Goal: Find contact information: Find contact information

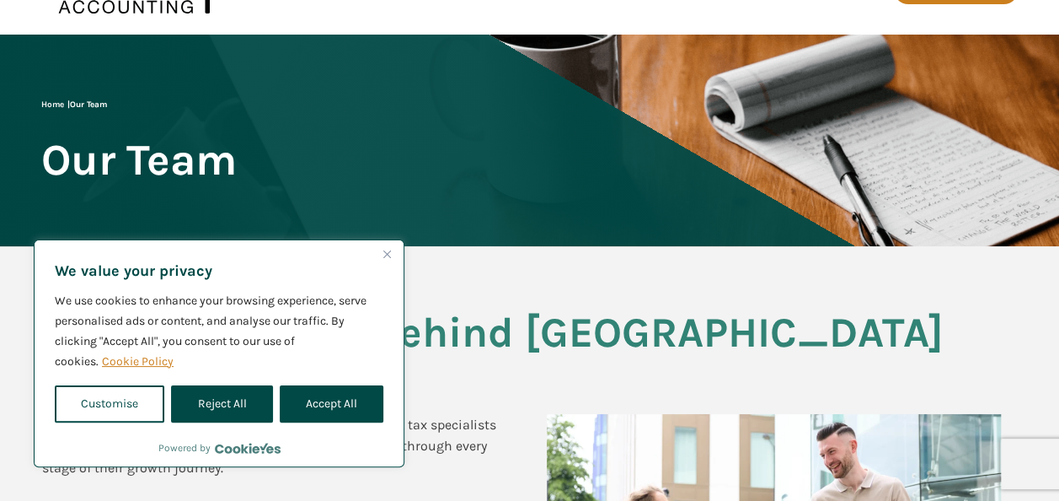
scroll to position [169, 0]
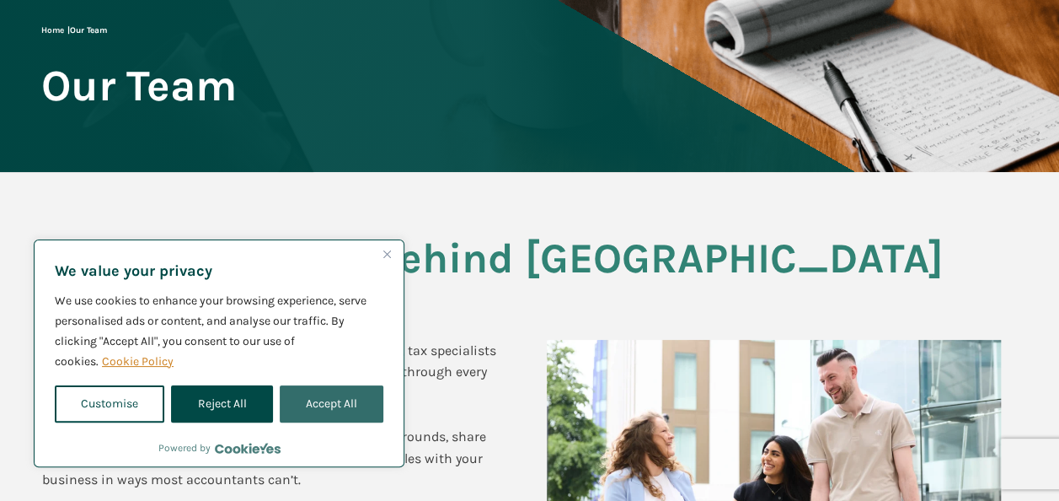
click at [373, 403] on button "Accept All" at bounding box center [332, 403] width 104 height 37
checkbox input "true"
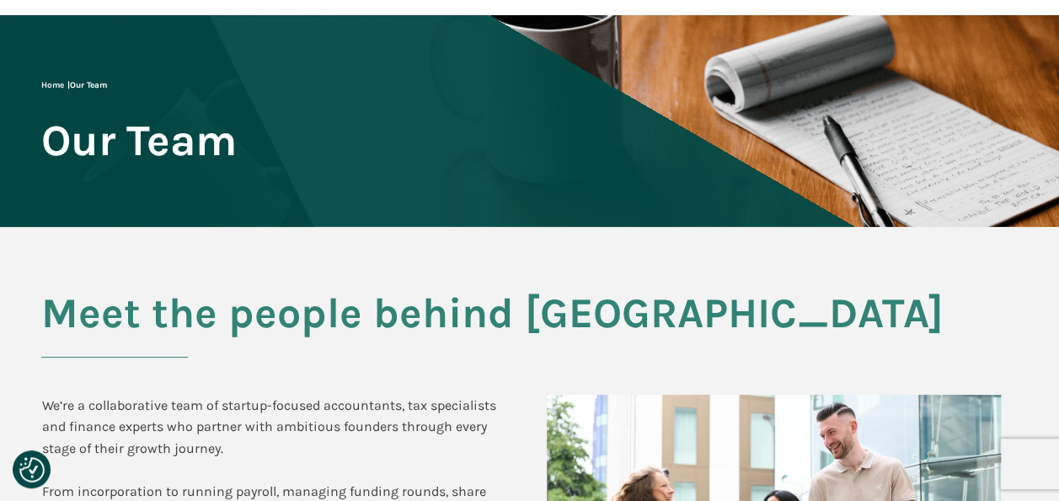
scroll to position [0, 0]
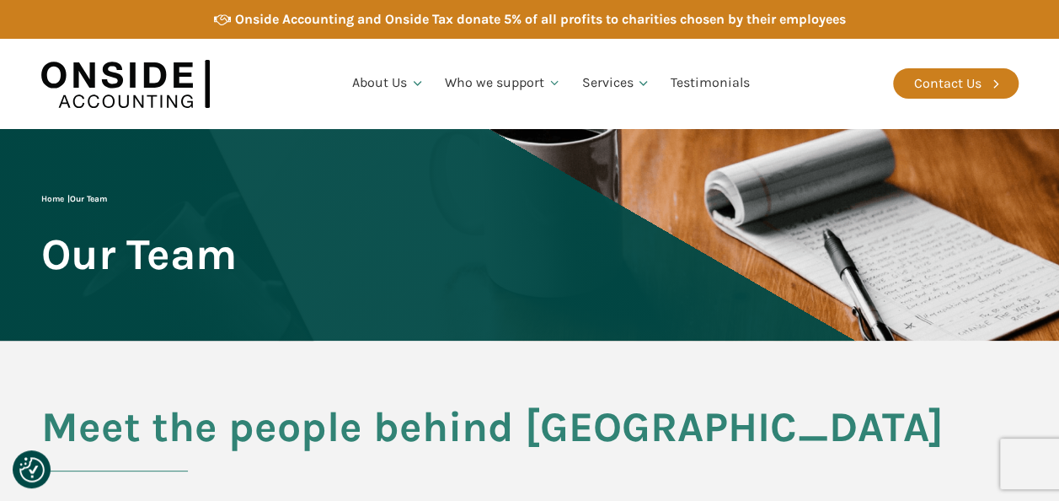
click at [52, 197] on link "Home" at bounding box center [52, 199] width 23 height 10
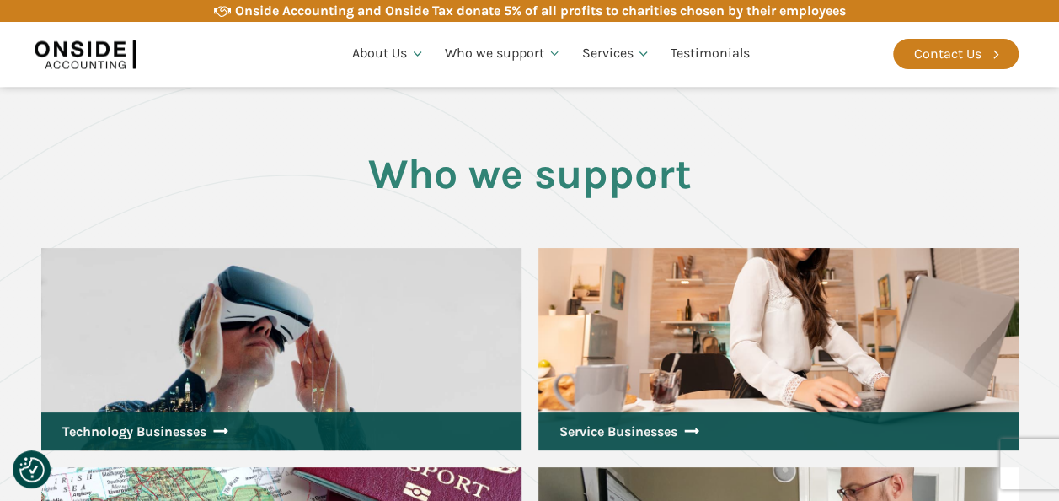
scroll to position [2191, 0]
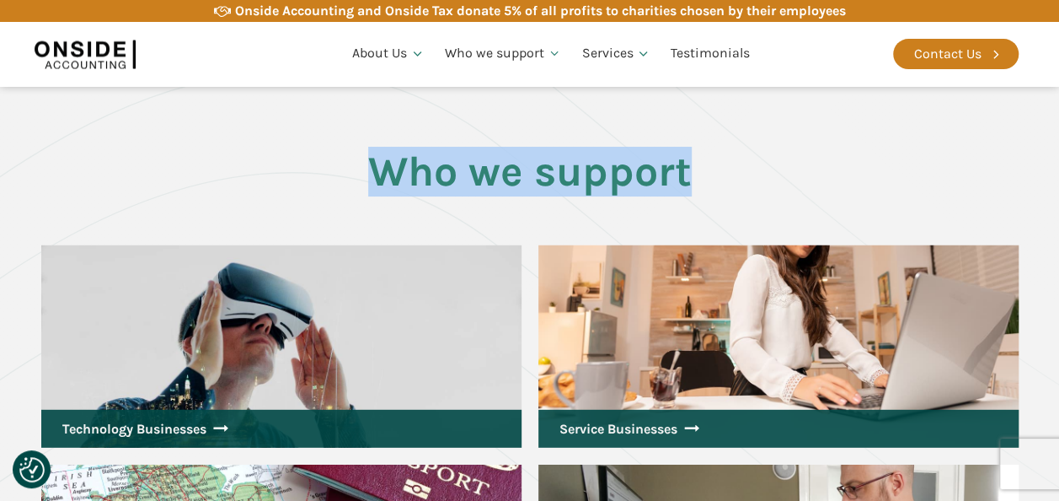
drag, startPoint x: 371, startPoint y: 170, endPoint x: 699, endPoint y: 167, distance: 328.7
click at [699, 167] on h2 "Who we support" at bounding box center [529, 171] width 977 height 46
click at [846, 108] on div "Who we support Technology Businesses Service Businesses Expansion into the UK I…" at bounding box center [529, 435] width 1011 height 700
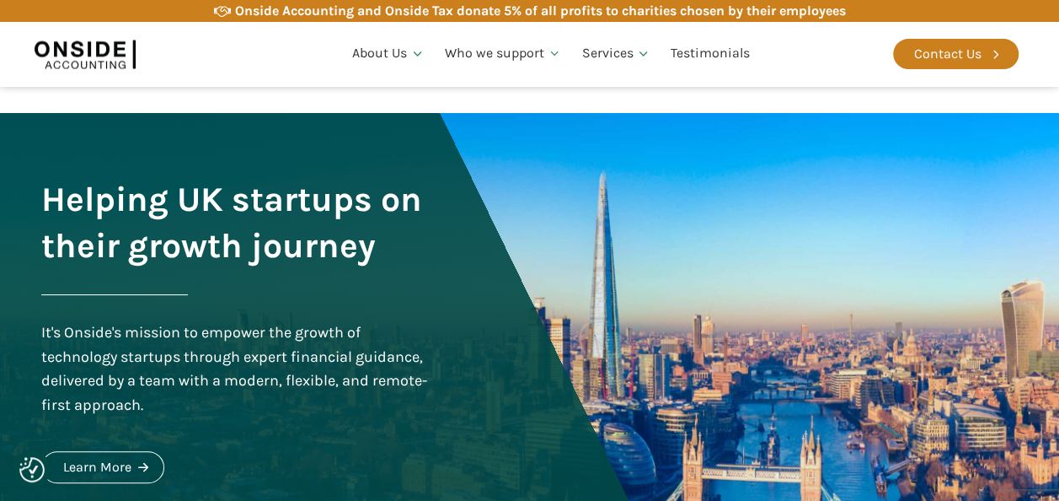
scroll to position [0, 0]
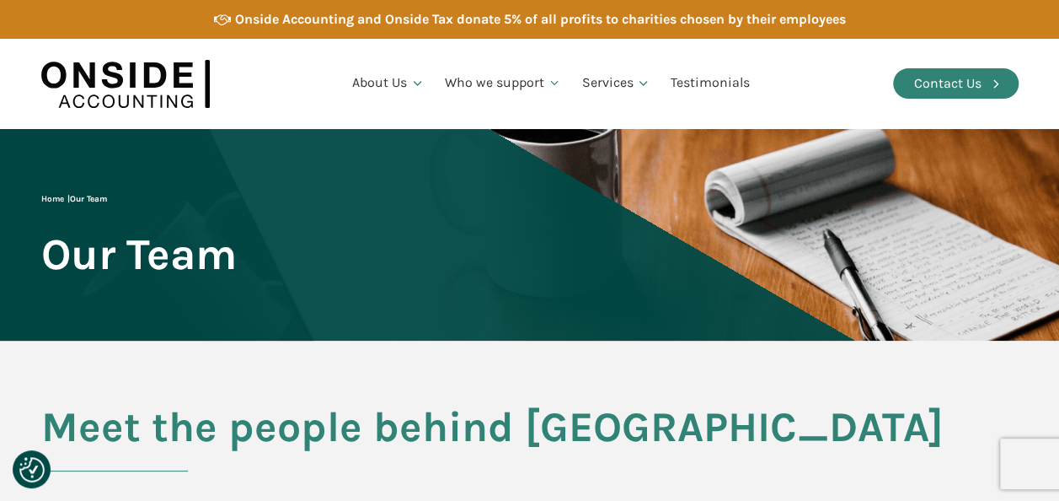
click at [989, 84] on icon at bounding box center [995, 83] width 15 height 15
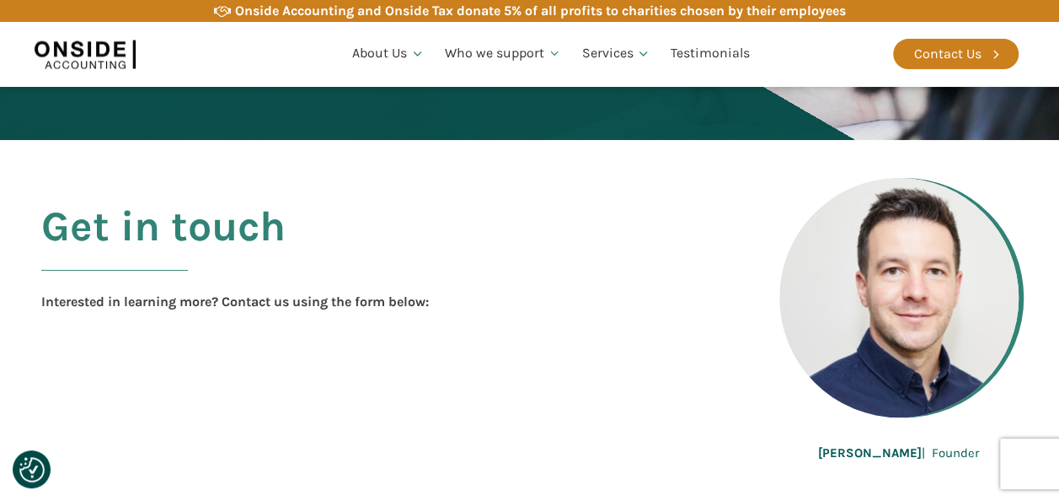
scroll to position [169, 0]
